Goal: Task Accomplishment & Management: Complete application form

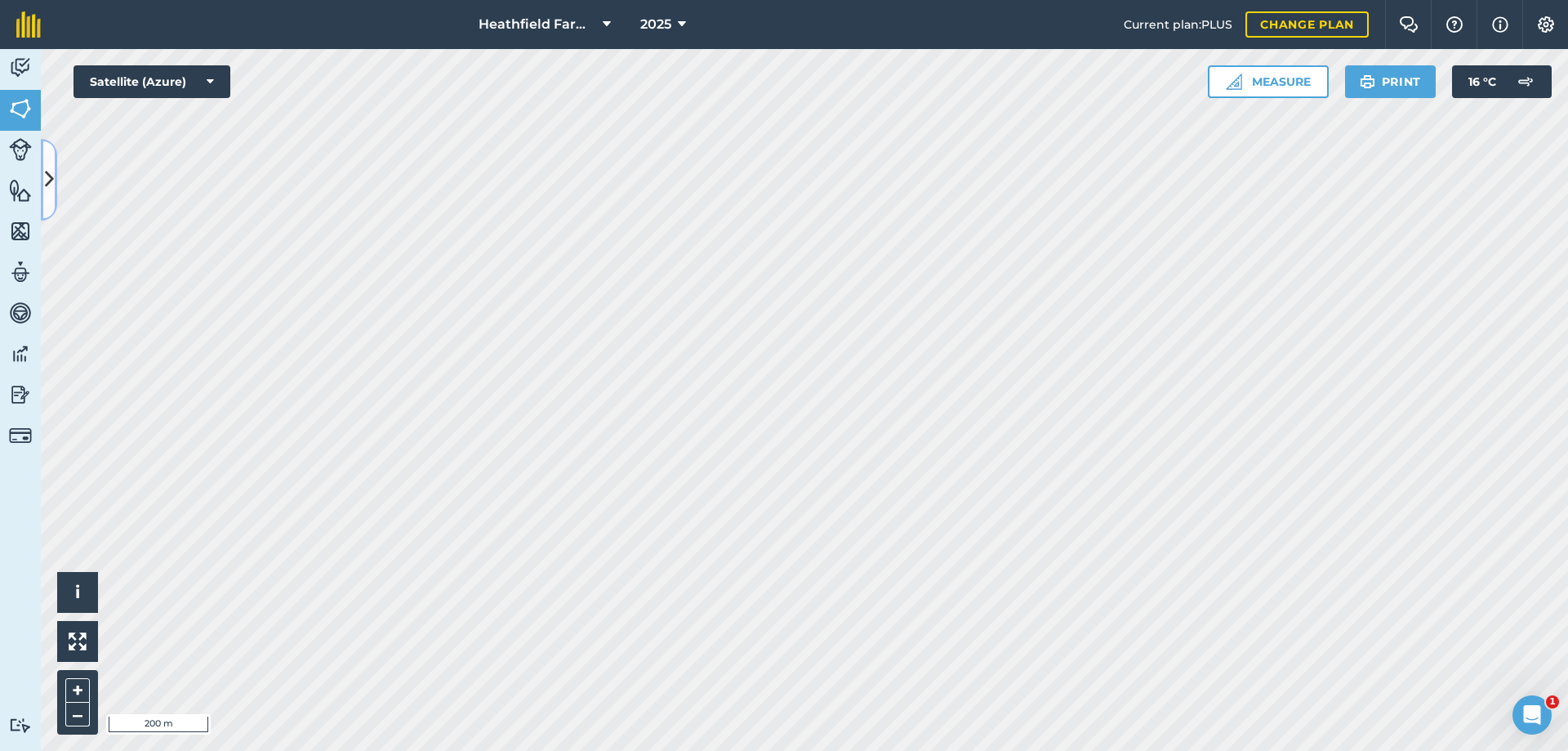
click at [52, 161] on button at bounding box center [49, 180] width 17 height 82
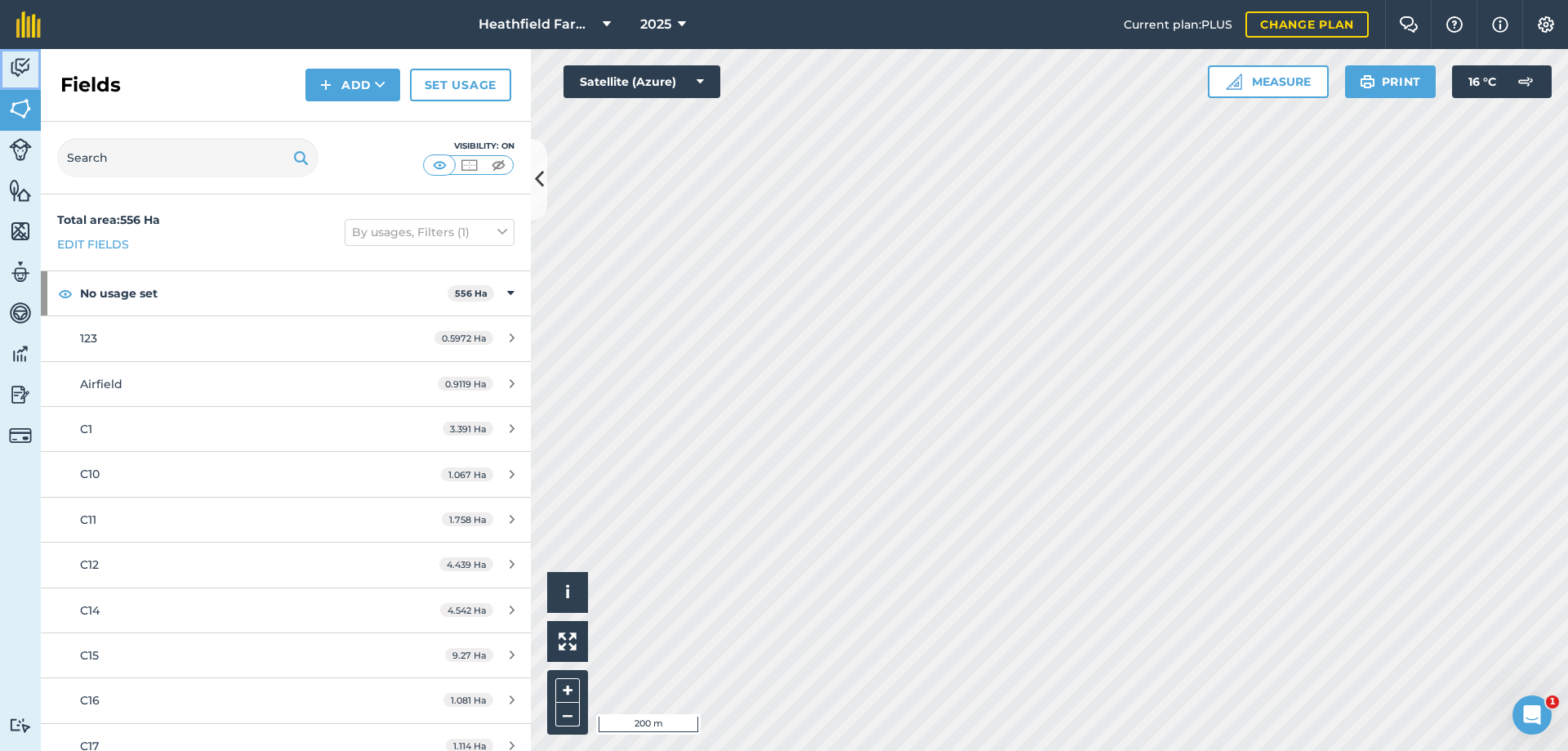
click at [17, 69] on img at bounding box center [20, 68] width 23 height 24
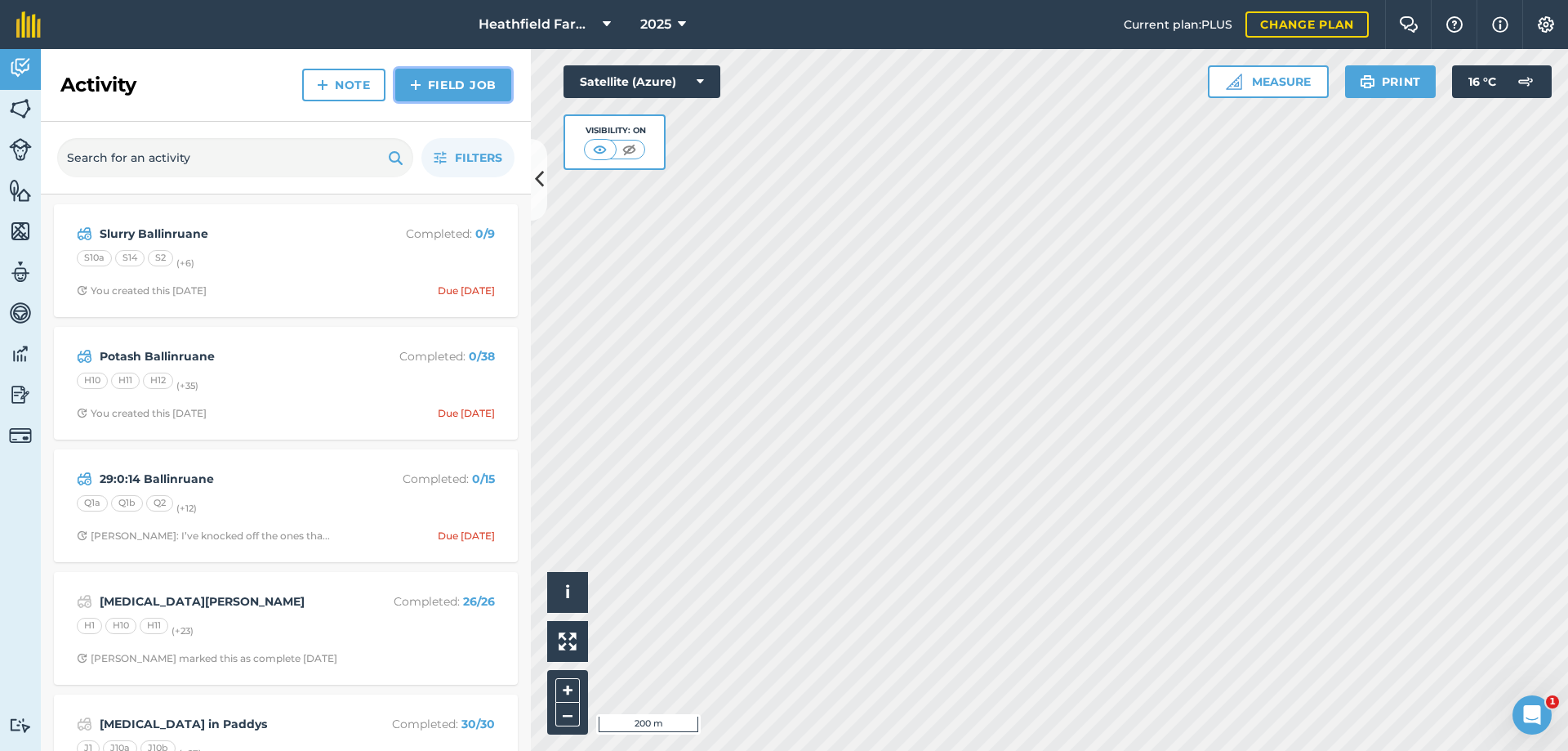
click at [463, 80] on link "Field Job" at bounding box center [453, 84] width 116 height 32
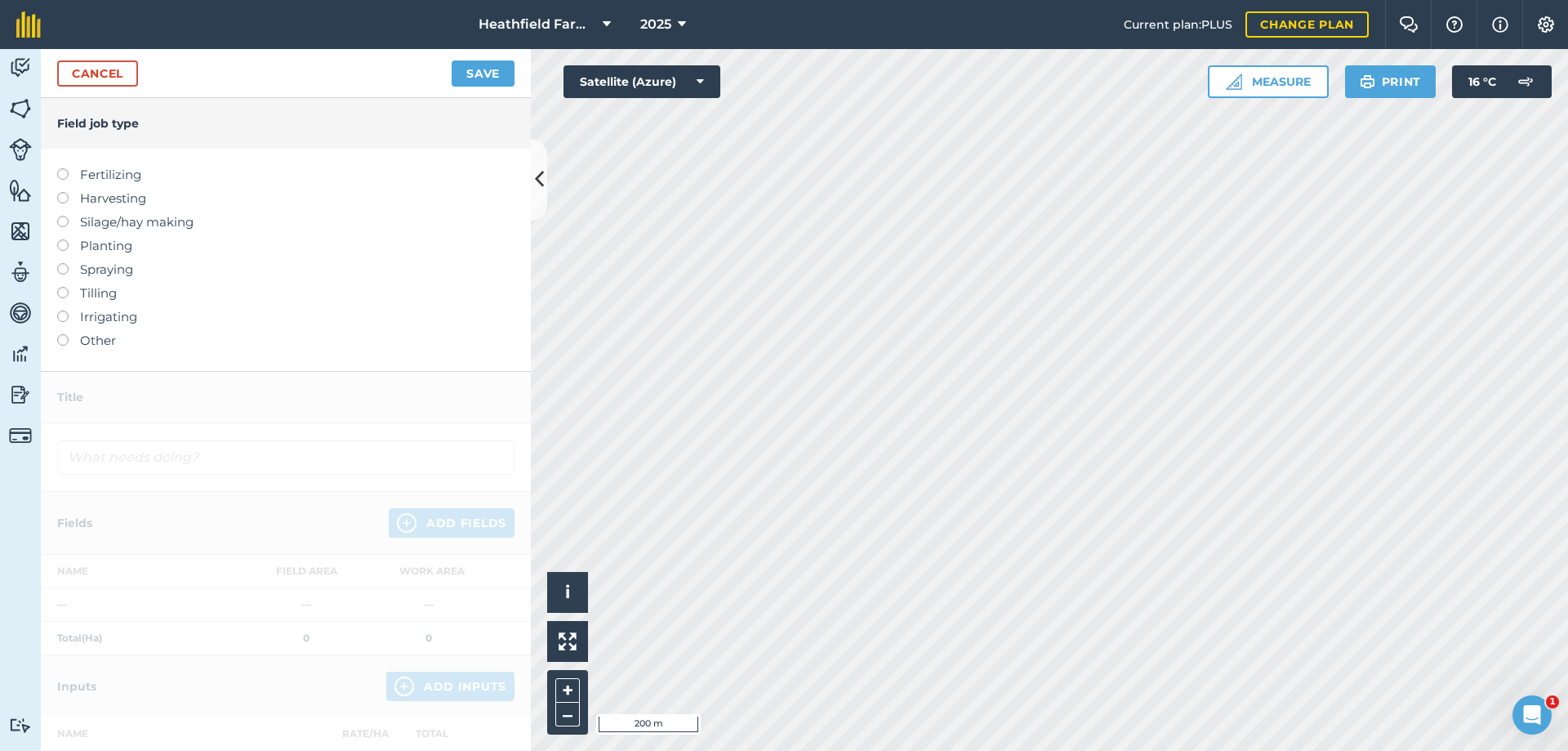
click at [63, 168] on label at bounding box center [69, 168] width 23 height 0
type input "Fertilizing"
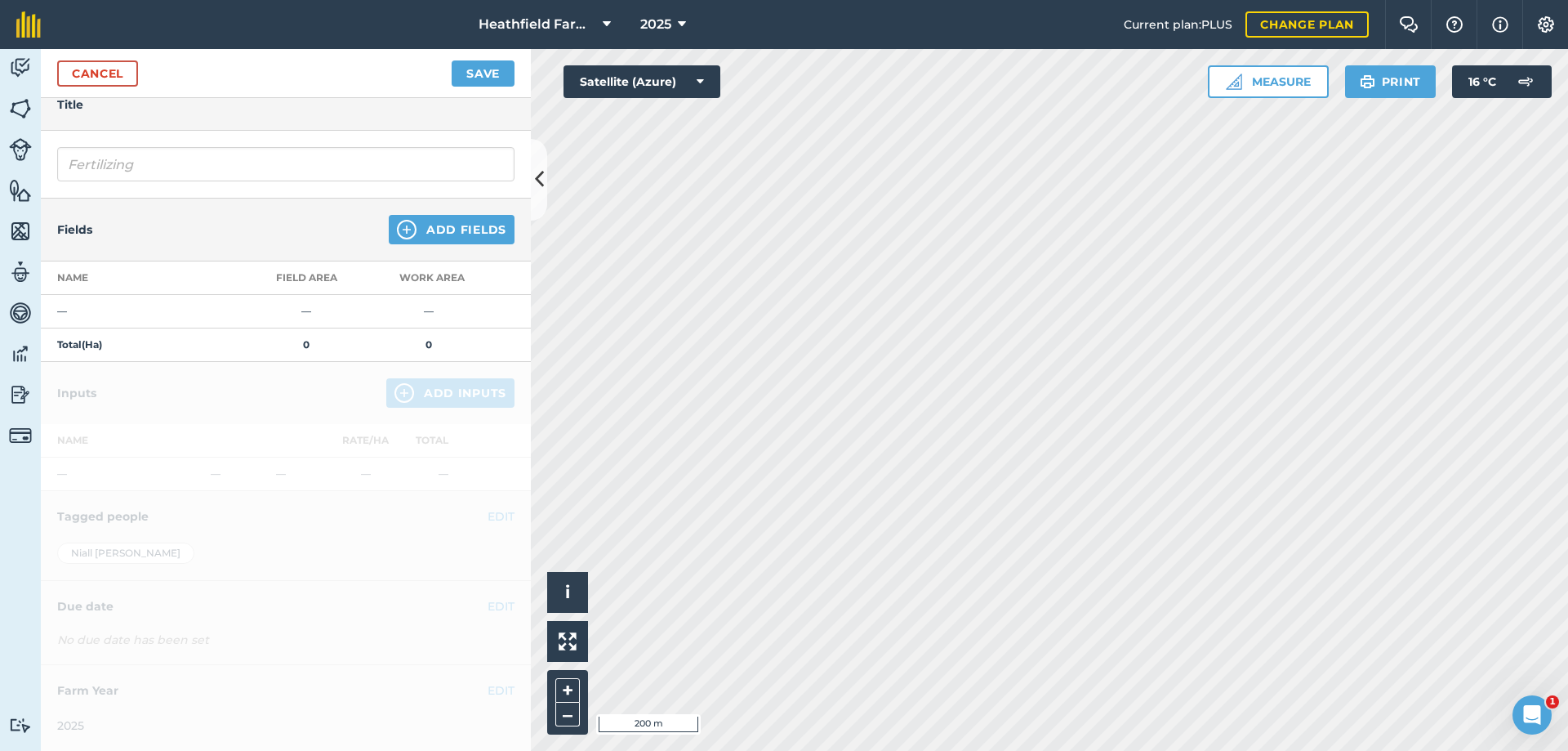
scroll to position [72, 0]
click at [471, 231] on button "Add Fields" at bounding box center [452, 229] width 126 height 30
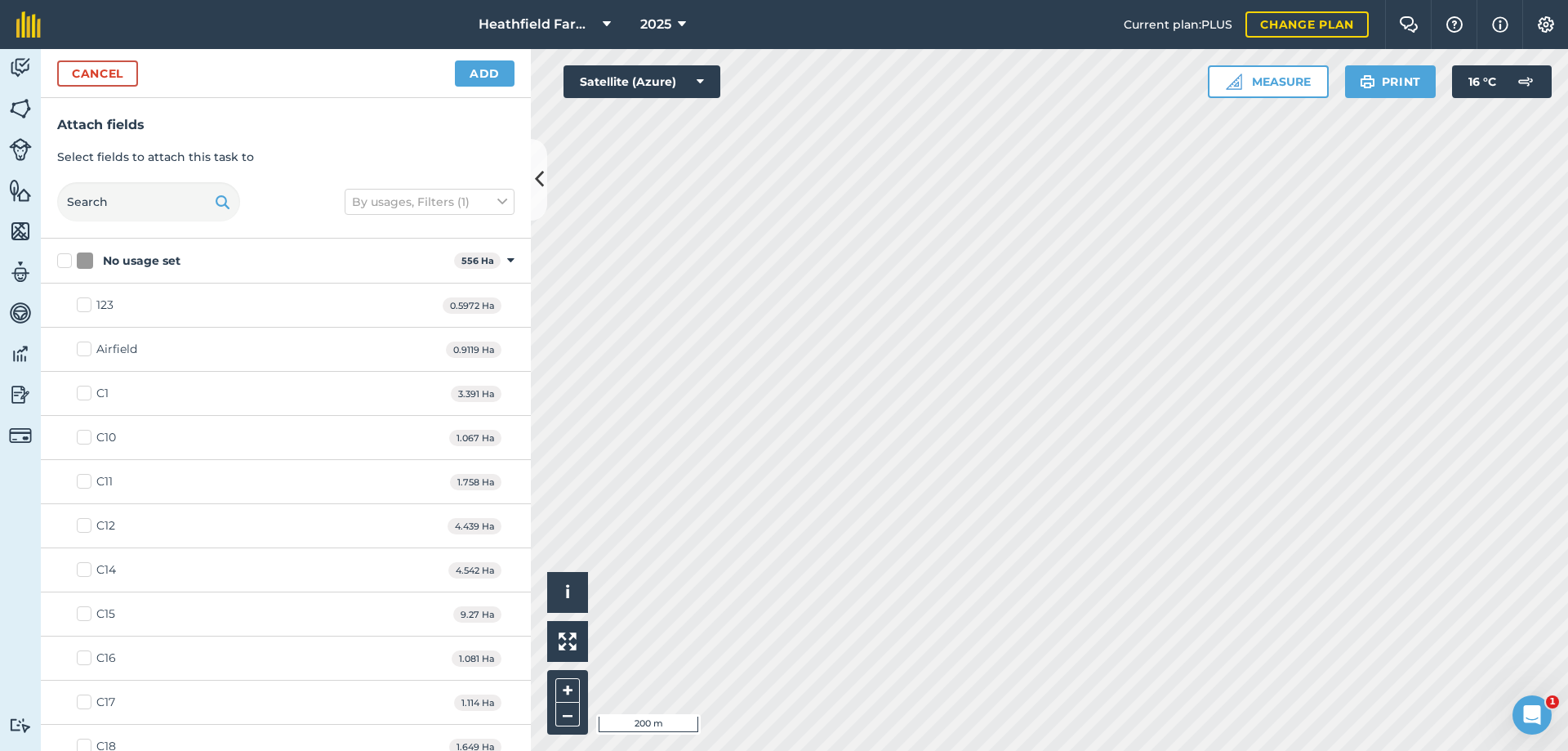
checkbox input "true"
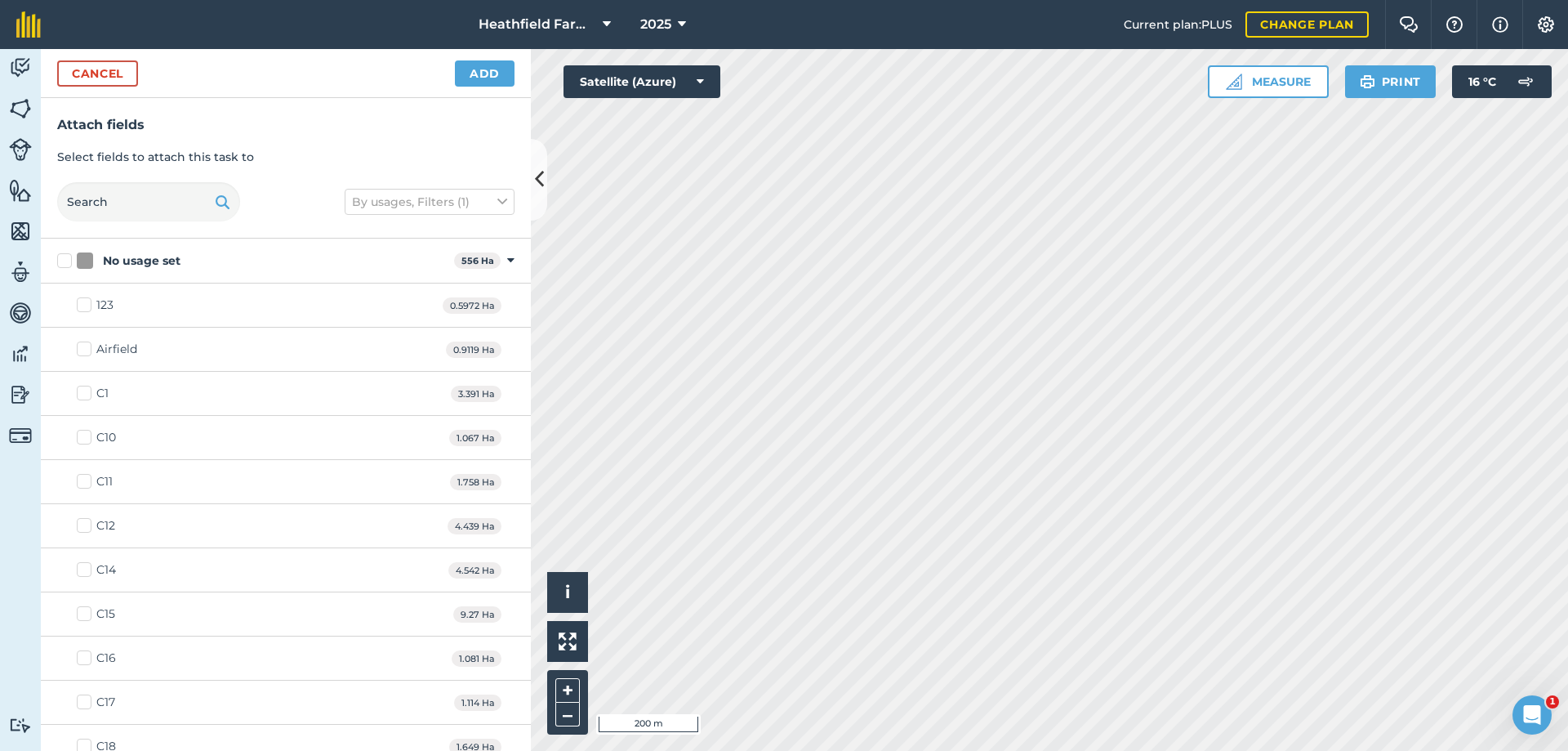
checkbox input "true"
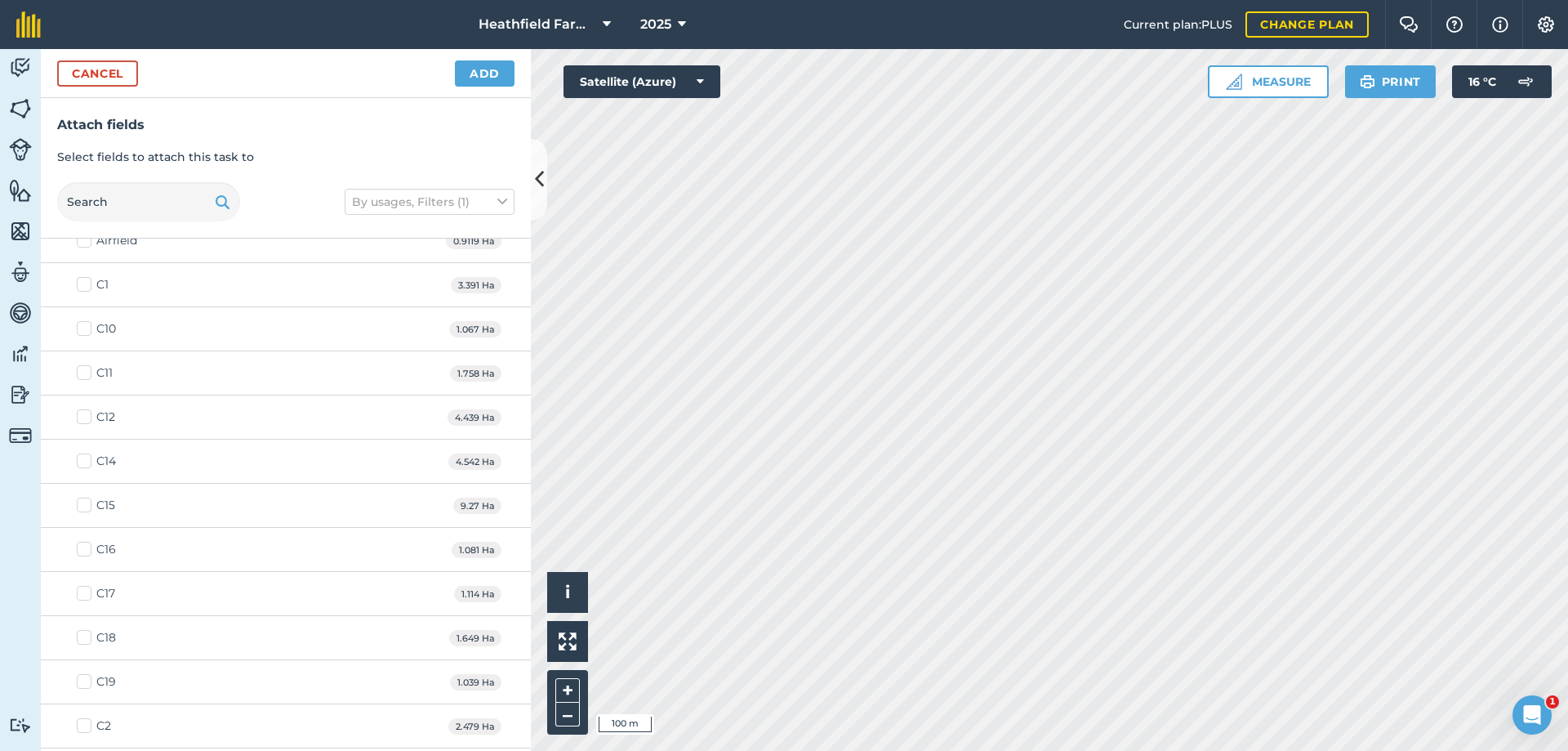
checkbox input "true"
click at [452, 79] on div "Cancel Add" at bounding box center [286, 73] width 491 height 49
click at [463, 82] on button "Add" at bounding box center [485, 73] width 59 height 26
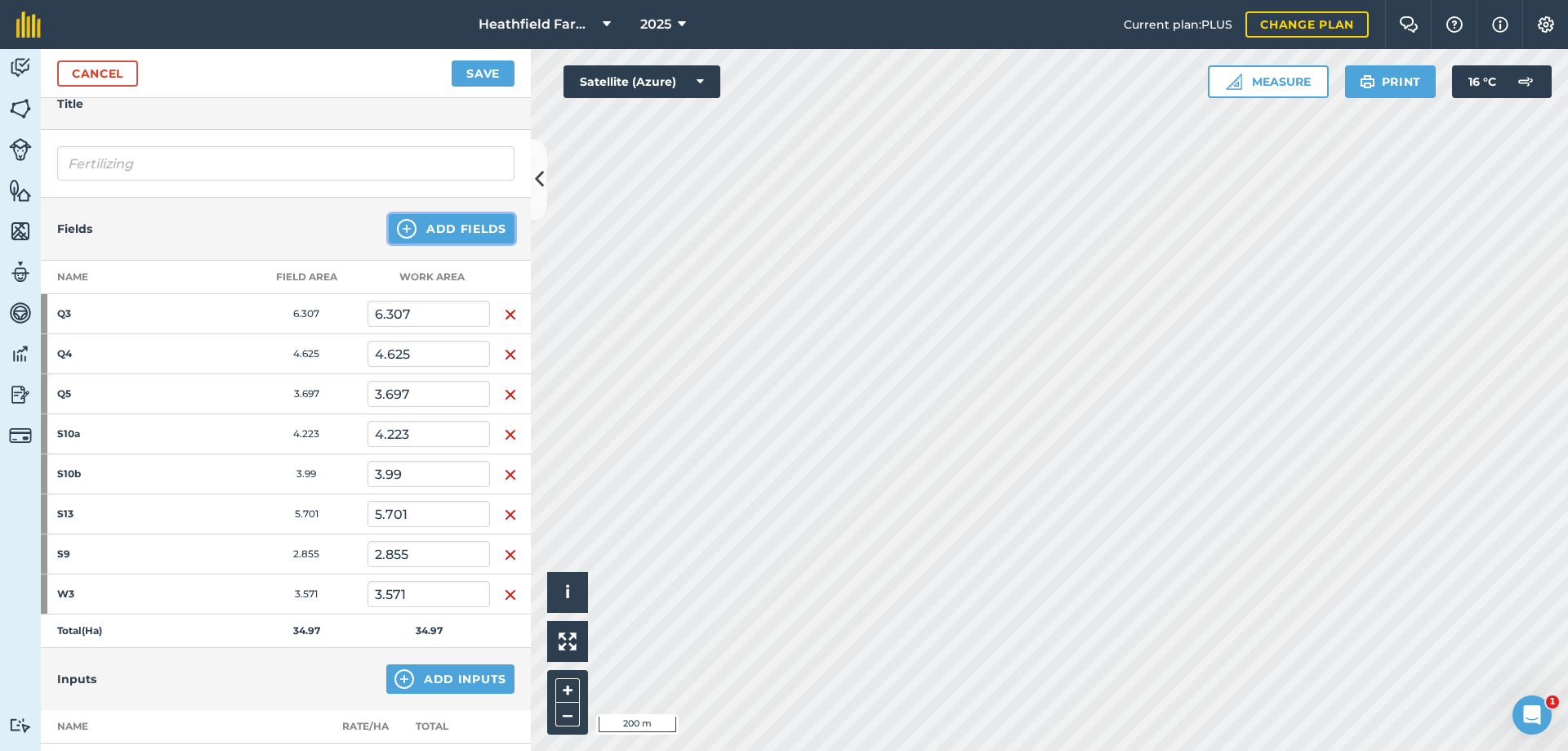
click at [428, 230] on button "Add Fields" at bounding box center [452, 229] width 126 height 30
